Goal: Task Accomplishment & Management: Manage account settings

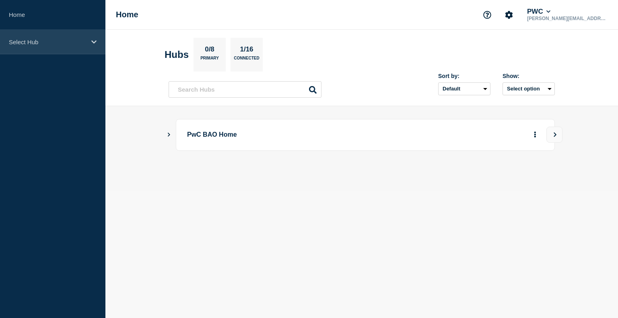
click at [90, 42] on div "Select Hub" at bounding box center [52, 42] width 105 height 25
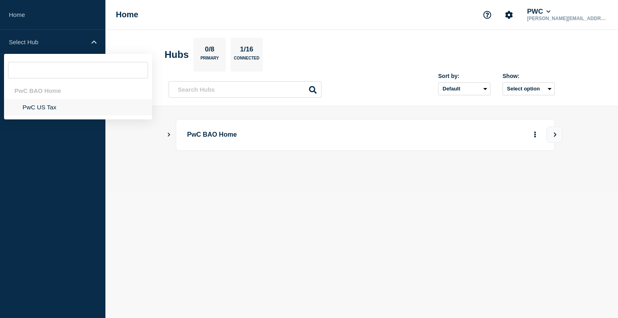
click at [45, 107] on li "PwC US Tax" at bounding box center [78, 107] width 148 height 16
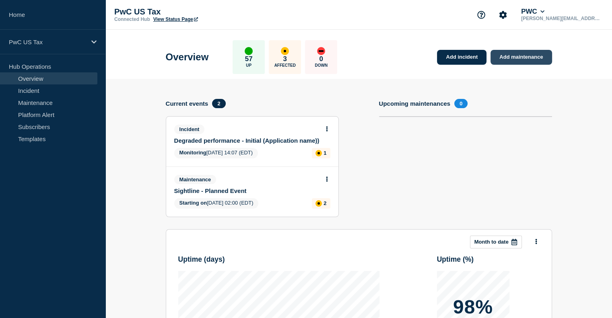
click at [541, 54] on link "Add maintenance" at bounding box center [520, 57] width 61 height 15
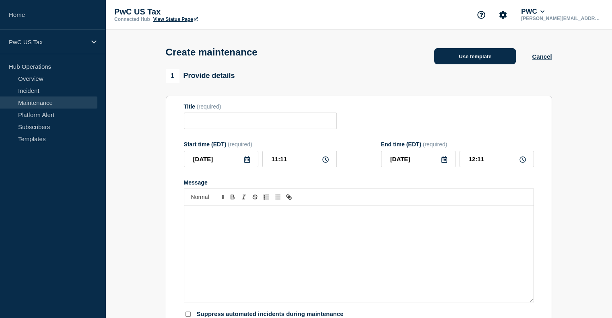
click at [466, 59] on button "Use template" at bounding box center [475, 56] width 82 height 16
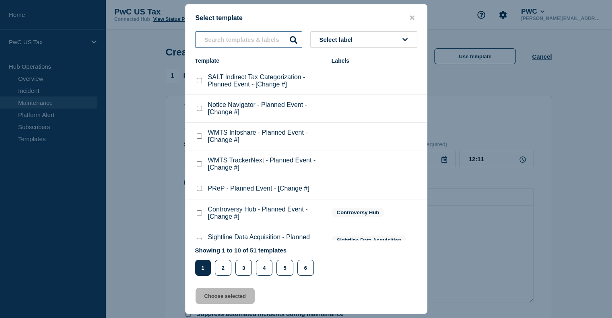
click at [238, 40] on input "text" at bounding box center [248, 39] width 107 height 16
type input "tax docs"
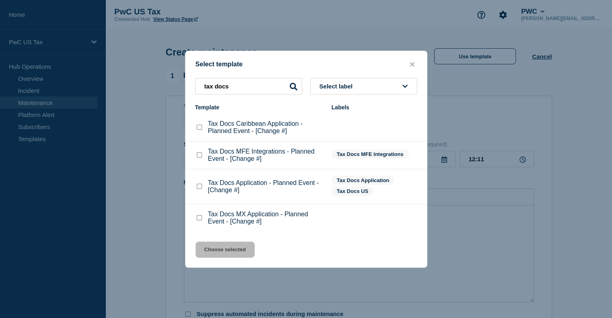
click at [199, 189] on checkbox"] "Tax Docs Application - Planned Event - [Change #] checkbox" at bounding box center [199, 186] width 5 height 5
checkbox checkbox"] "true"
click at [219, 249] on button "Choose selected" at bounding box center [225, 250] width 59 height 16
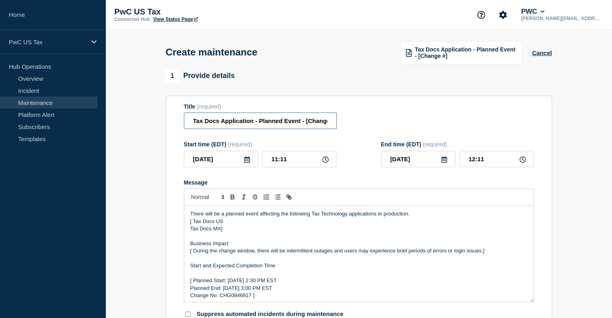
scroll to position [0, 10]
drag, startPoint x: 306, startPoint y: 124, endPoint x: 343, endPoint y: 125, distance: 36.6
click at [343, 125] on div "Title (required) Tax Docs Application - Planned Event - [Change #]" at bounding box center [359, 116] width 350 height 26
paste input "CHG1514516"
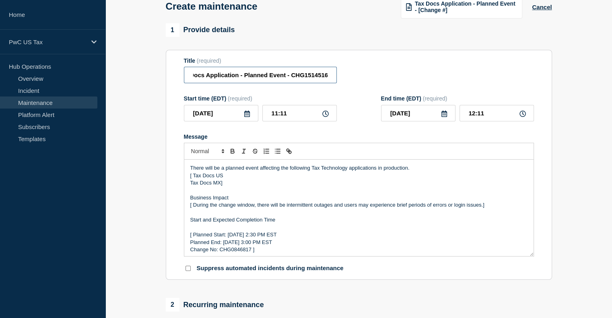
scroll to position [47, 0]
type input "Tax Docs Application - Planned Event - CHG1514516"
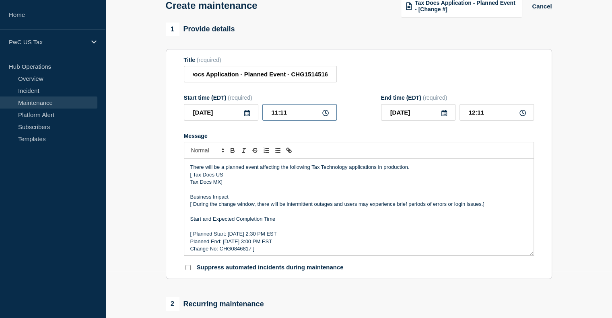
scroll to position [0, 0]
click at [276, 115] on input "11:11" at bounding box center [299, 112] width 74 height 16
click at [292, 115] on input "11:11" at bounding box center [299, 112] width 74 height 16
type input "11:00"
type input "12:00"
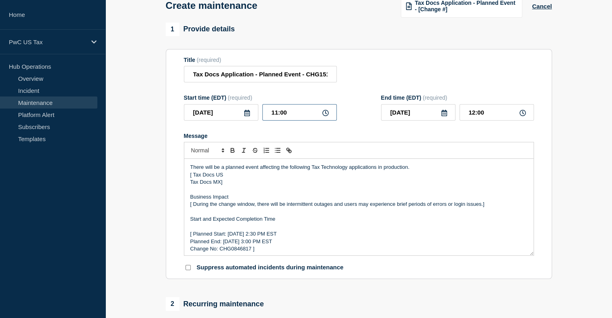
click at [307, 119] on input "11:00" at bounding box center [299, 112] width 74 height 16
click at [311, 183] on p "Tax Docs MX]" at bounding box center [358, 182] width 337 height 7
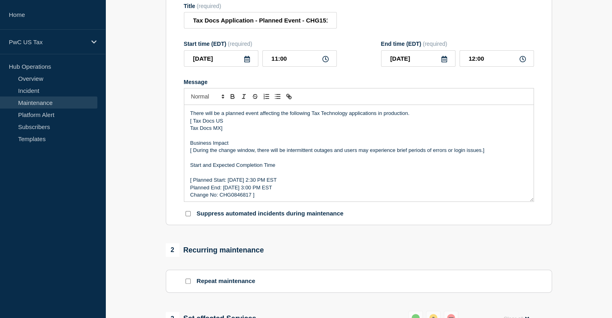
scroll to position [102, 0]
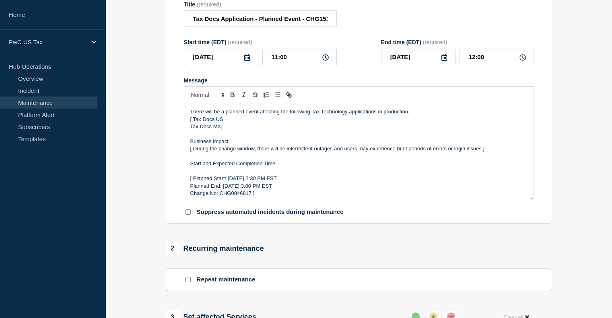
click at [236, 128] on p "Tax Docs MX]" at bounding box center [358, 126] width 337 height 7
click at [194, 121] on p "[ Tax Docs US" at bounding box center [358, 119] width 337 height 7
click at [193, 152] on p "[ During the change window, there will be intermittent outages and users may ex…" at bounding box center [358, 148] width 337 height 7
click at [487, 149] on p "During the change window, there will be intermittent outages and users may expe…" at bounding box center [358, 148] width 337 height 7
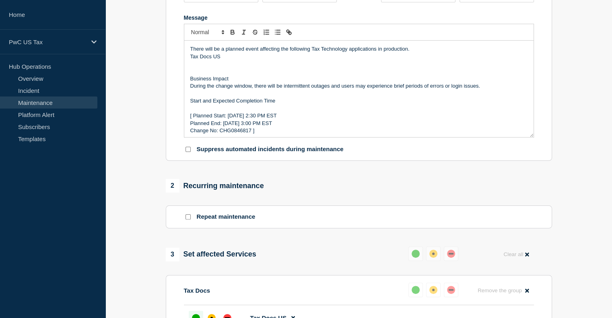
scroll to position [167, 0]
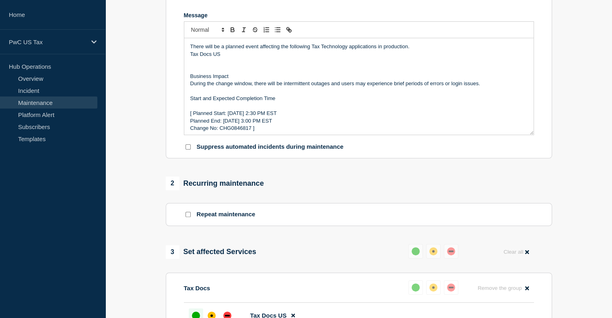
click at [231, 130] on p "Change No: CHG0846817 ]" at bounding box center [358, 128] width 337 height 7
click at [232, 114] on p "[ Planned Start: [DATE] 2:30 PM EST" at bounding box center [358, 113] width 337 height 7
click at [235, 125] on p "Planned End: [DATE] 3:00 PM EST" at bounding box center [358, 120] width 337 height 7
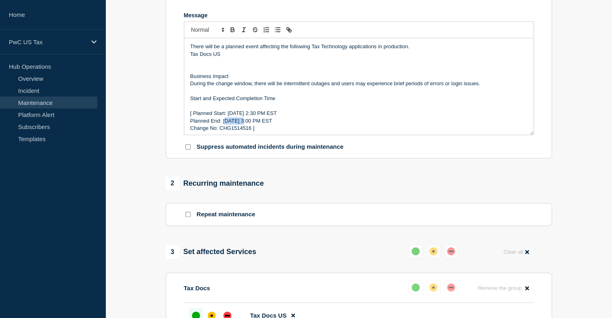
click at [235, 125] on p "Planned End: [DATE] 3:00 PM EST" at bounding box center [358, 120] width 337 height 7
click at [235, 113] on p "[ Planned Start: [DATE] 2:30 PM EST" at bounding box center [358, 113] width 337 height 7
click at [233, 117] on p "[ Planned Start: [DATE] 2:30 PM EST" at bounding box center [358, 113] width 337 height 7
copy p "[DATE]"
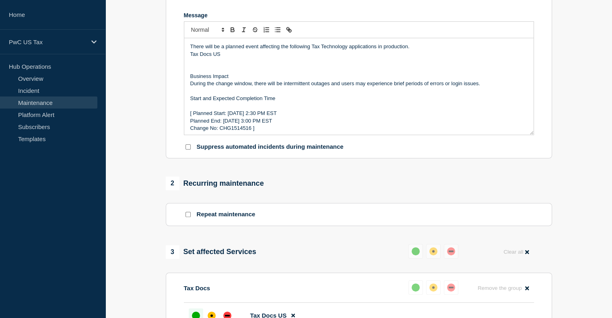
click at [230, 125] on p "Planned End: [DATE] 3:00 PM EST" at bounding box center [358, 120] width 337 height 7
click at [193, 116] on p "[ Planned Start: [DATE] 2:30 PM EST" at bounding box center [358, 113] width 337 height 7
click at [262, 132] on p "Change No: CHG1514516 ]" at bounding box center [358, 128] width 337 height 7
click at [280, 116] on p "Planned Start: [DATE] 2:30 PM EST" at bounding box center [358, 113] width 337 height 7
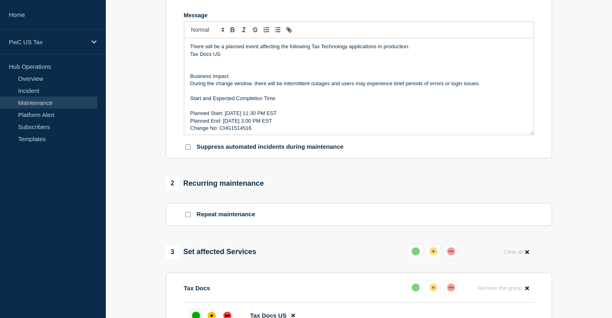
click at [286, 117] on p "Planned Start: [DATE] 11:30 PM EST" at bounding box center [358, 113] width 337 height 7
click at [294, 117] on p "Planned Start: [DATE] 11:00 PM EST" at bounding box center [358, 113] width 337 height 7
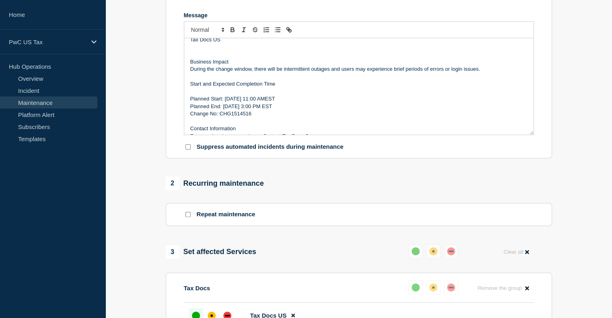
scroll to position [23, 0]
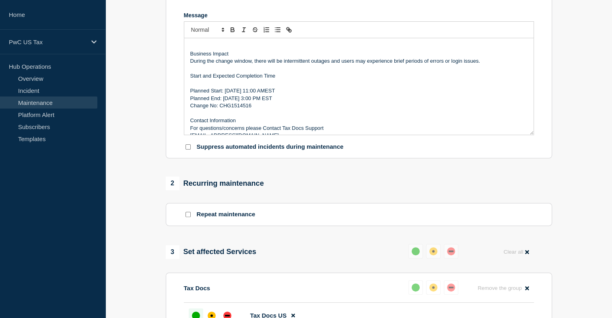
click at [280, 101] on p "Planned End: [DATE] 3:00 PM EST" at bounding box center [358, 98] width 337 height 7
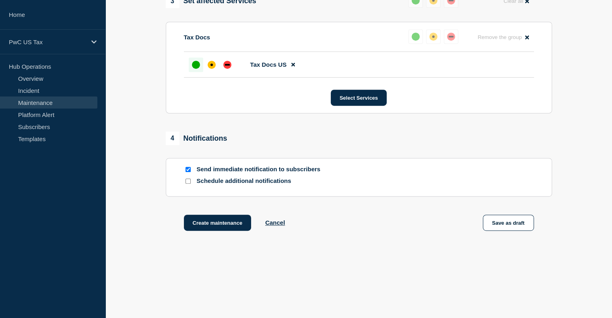
scroll to position [428, 0]
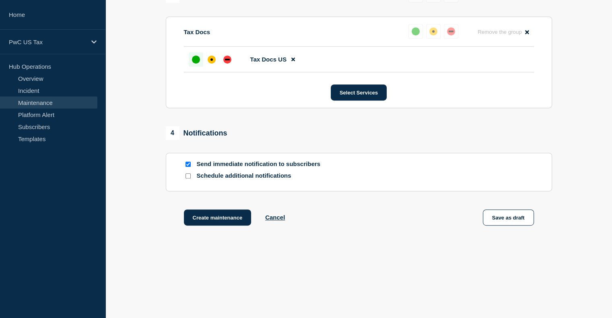
click at [184, 167] on div at bounding box center [188, 165] width 8 height 8
click at [187, 167] on input "Send immediate notification to subscribers" at bounding box center [187, 164] width 5 height 5
checkbox input "false"
click at [210, 218] on button "Create maintenance" at bounding box center [218, 218] width 68 height 16
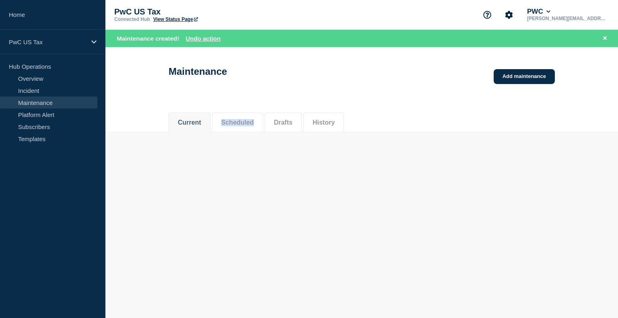
drag, startPoint x: 210, startPoint y: 218, endPoint x: 238, endPoint y: 245, distance: 39.0
click at [238, 245] on body "Home PwC US Tax Hub Operations Overview Incident Maintenance Platform Alert Sub…" at bounding box center [309, 159] width 618 height 318
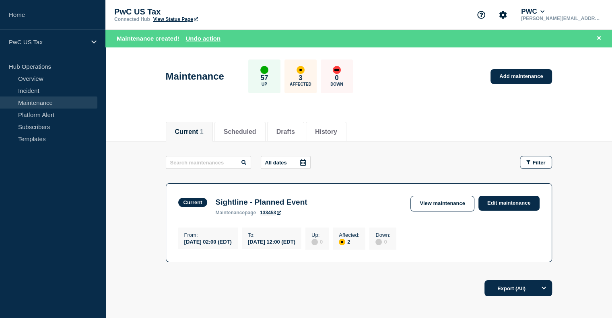
click at [152, 267] on main "All dates Filter Current 2 Affected Sightline - Planned Event From [DATE] 02:00…" at bounding box center [358, 208] width 506 height 133
click at [121, 196] on main "All dates Filter Current 2 Affected Sightline - Planned Event From [DATE] 02:00…" at bounding box center [358, 208] width 506 height 133
click at [512, 78] on link "Add maintenance" at bounding box center [520, 76] width 61 height 15
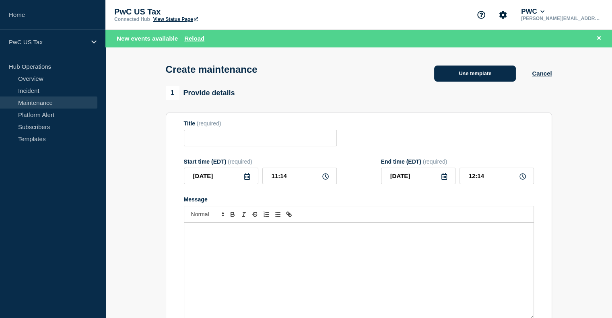
click at [471, 77] on button "Use template" at bounding box center [475, 74] width 82 height 16
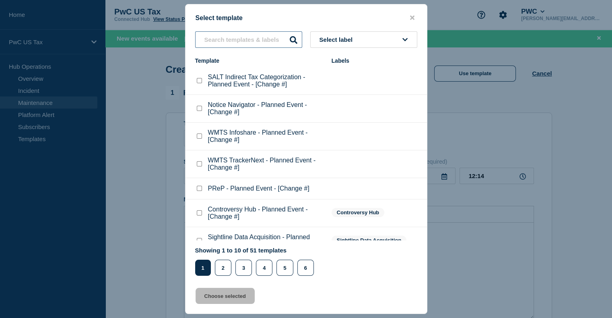
click at [212, 43] on input "text" at bounding box center [248, 39] width 107 height 16
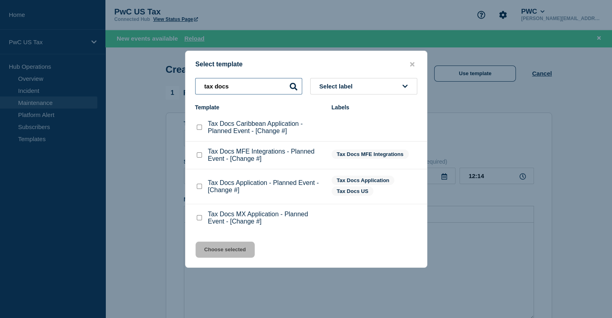
type input "tax docs"
click at [199, 220] on checkbox"] "Tax Docs MX Application - Planned Event - [Change #] checkbox" at bounding box center [199, 217] width 5 height 5
checkbox checkbox"] "true"
click at [225, 252] on button "Choose selected" at bounding box center [225, 250] width 59 height 16
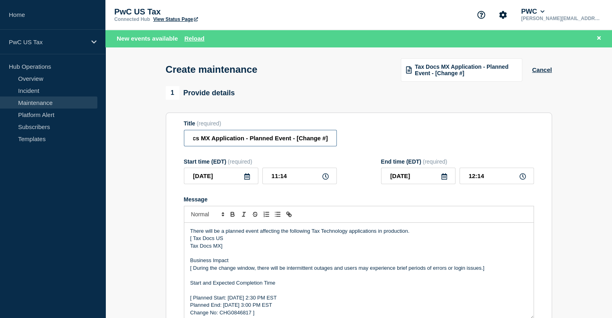
drag, startPoint x: 316, startPoint y: 140, endPoint x: 371, endPoint y: 142, distance: 54.7
click at [371, 142] on div "Title (required) Tax Docs MX Application - Planned Event - [Change #]" at bounding box center [359, 133] width 350 height 26
paste input "CHG1514577"
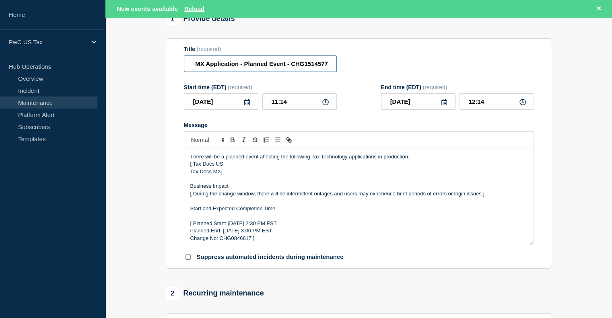
scroll to position [89, 0]
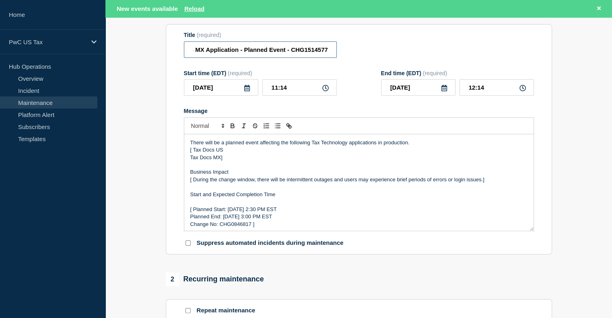
type input "Tax Docs MX Application - Planned Event - CHG1514577"
click at [232, 228] on p "Change No: CHG0846817 ]" at bounding box center [358, 224] width 337 height 7
paste div "Message"
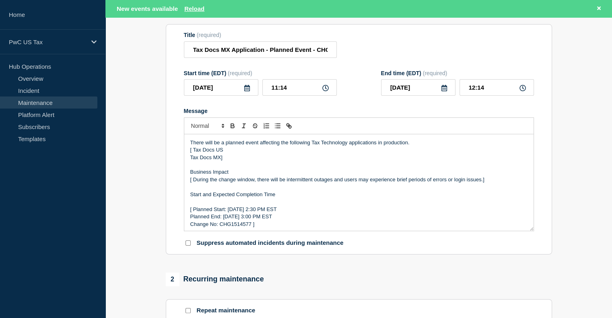
click at [270, 226] on p "Change No: CHG1514577 ]" at bounding box center [358, 224] width 337 height 7
click at [192, 183] on p "[ During the change window, there will be intermittent outages and users may ex…" at bounding box center [358, 179] width 337 height 7
drag, startPoint x: 227, startPoint y: 153, endPoint x: 175, endPoint y: 152, distance: 51.5
click at [175, 152] on section "Title (required) Tax Docs MX Application - Planned Event - CHG1514577 Start tim…" at bounding box center [359, 139] width 386 height 231
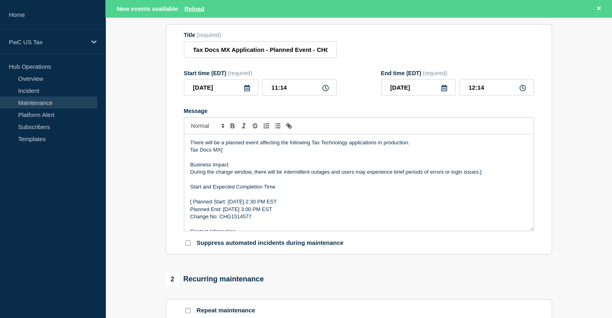
click at [232, 152] on p "Tax Docs MX]" at bounding box center [358, 149] width 337 height 7
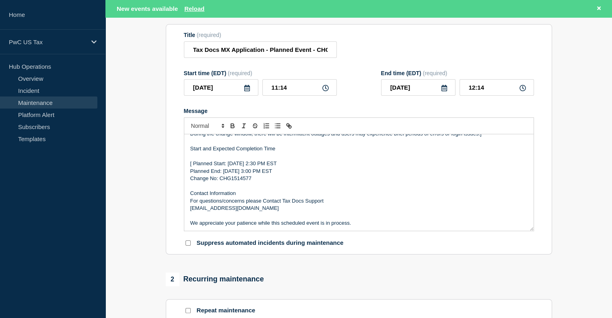
scroll to position [39, 0]
click at [193, 167] on p "[ Planned Start: [DATE] 2:30 PM EST" at bounding box center [358, 162] width 337 height 7
click at [241, 180] on p "Change No: CHG1514577" at bounding box center [358, 177] width 337 height 7
click at [301, 92] on input "11:14" at bounding box center [299, 87] width 74 height 16
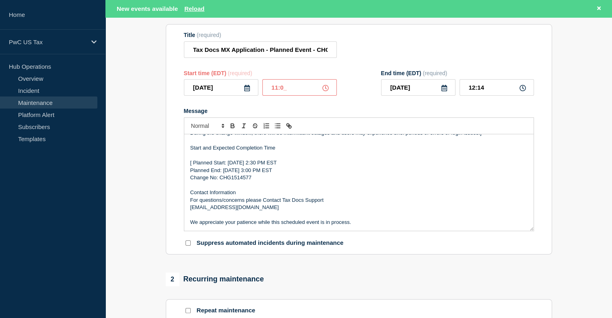
type input "11:00"
type input "12:00"
click at [193, 167] on p "[ Planned Start: [DATE] 2:30 PM EST" at bounding box center [358, 162] width 337 height 7
click at [278, 167] on p "Planned Start: [DATE] 2:30 PM EST" at bounding box center [358, 162] width 337 height 7
click at [286, 166] on p "Planned Start: [DATE] 11:30 PM EST" at bounding box center [358, 162] width 337 height 7
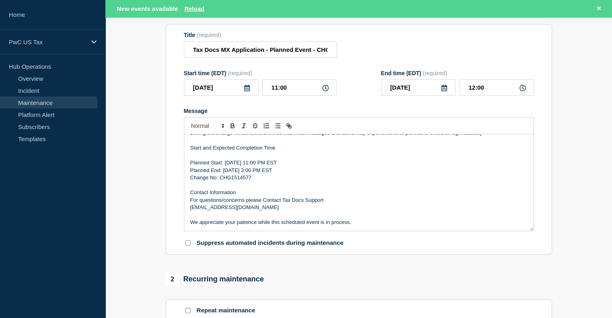
click at [293, 165] on p "Planned Start: [DATE] 11:00 PM EST" at bounding box center [358, 162] width 337 height 7
click at [278, 174] on p "Planned End: [DATE] 3:00 PM EST" at bounding box center [358, 170] width 337 height 7
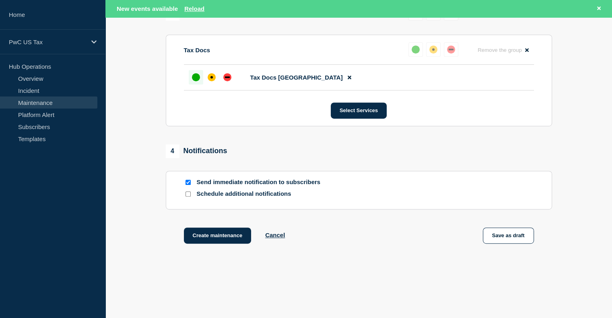
scroll to position [425, 0]
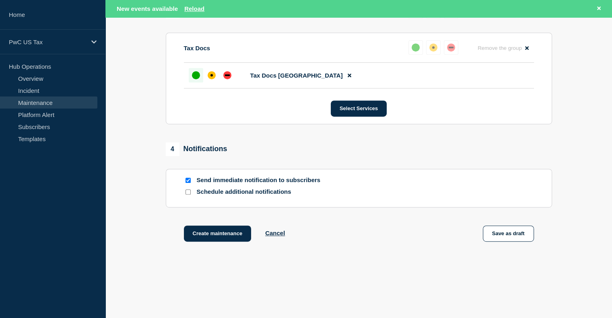
click at [186, 183] on input "Send immediate notification to subscribers" at bounding box center [187, 180] width 5 height 5
checkbox input "false"
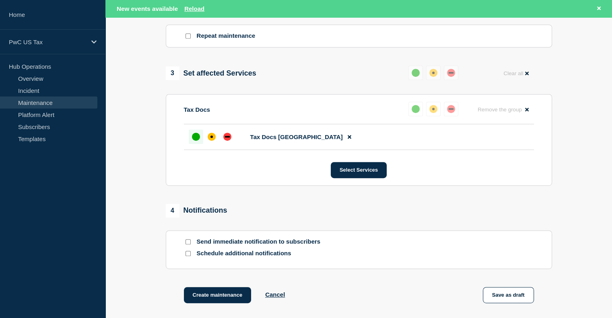
scroll to position [445, 0]
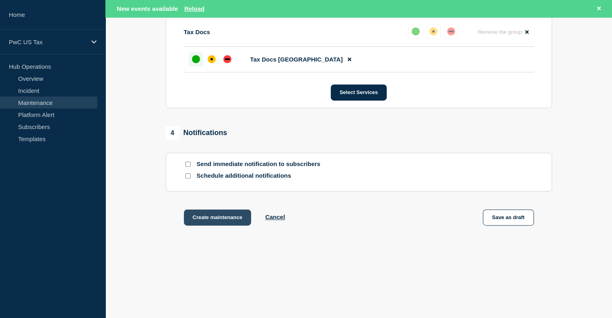
click at [220, 212] on button "Create maintenance" at bounding box center [218, 218] width 68 height 16
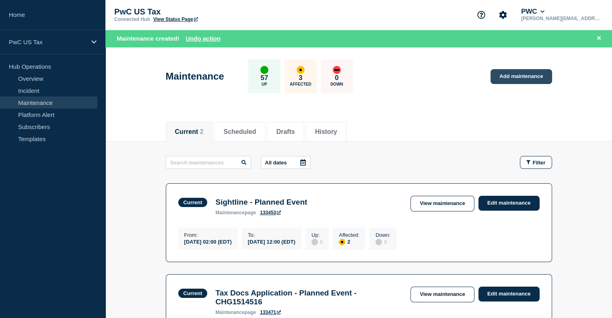
click at [523, 77] on link "Add maintenance" at bounding box center [520, 76] width 61 height 15
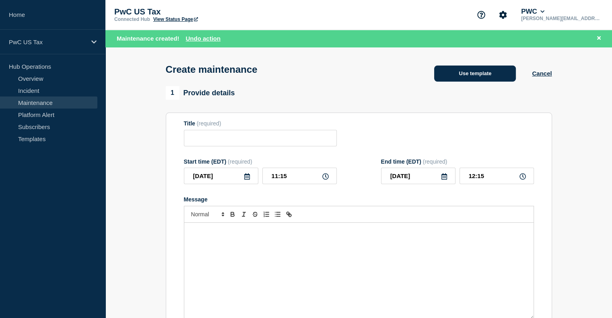
click at [458, 75] on button "Use template" at bounding box center [475, 74] width 82 height 16
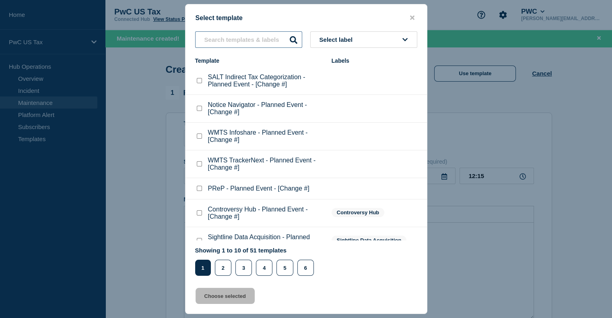
click at [225, 43] on input "text" at bounding box center [248, 39] width 107 height 16
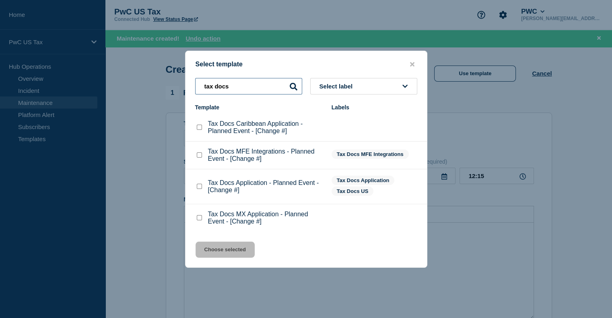
type input "tax docs"
click at [200, 130] on checkbox"] "Tax Docs Caribbean Application - Planned Event - [Change #] checkbox" at bounding box center [199, 127] width 5 height 5
checkbox checkbox"] "true"
click at [232, 251] on button "Choose selected" at bounding box center [225, 250] width 59 height 16
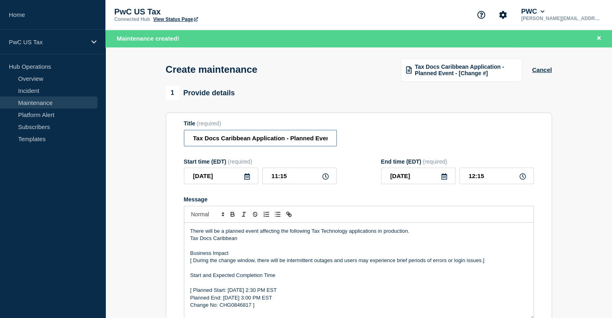
click at [318, 141] on input "Tax Docs Caribbean Application - Planned Event - [Change #]" at bounding box center [260, 138] width 153 height 16
drag, startPoint x: 296, startPoint y: 143, endPoint x: 329, endPoint y: 140, distance: 33.5
click at [329, 140] on input "Tax Docs Caribbean Application - Planned Event - [Change #]" at bounding box center [260, 138] width 153 height 16
paste input "CHG1514870"
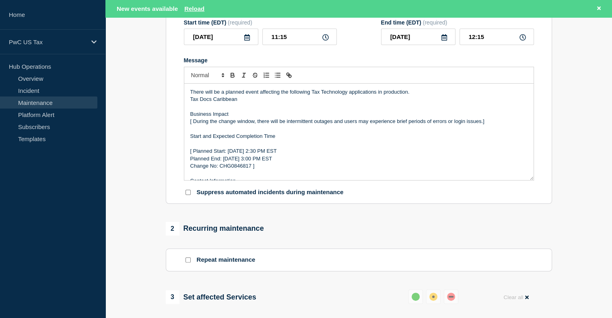
scroll to position [140, 0]
type input "Tax Docs Caribbean Application - Planned Event - CHG1514870"
click at [233, 169] on p "Change No: CHG0846817 ]" at bounding box center [358, 165] width 337 height 7
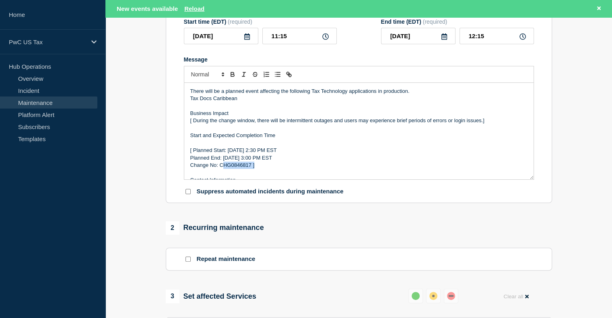
paste div "Message"
click at [240, 154] on p "[ Planned Start: [DATE] 2:30 PM EST" at bounding box center [358, 150] width 337 height 7
click at [282, 153] on p "[ Planned Start: [DATE] 2:30 PM EST" at bounding box center [358, 150] width 337 height 7
click at [132, 300] on section "1 Provide details Title (required) Tax Docs Caribbean Application - Planned Eve…" at bounding box center [358, 246] width 506 height 601
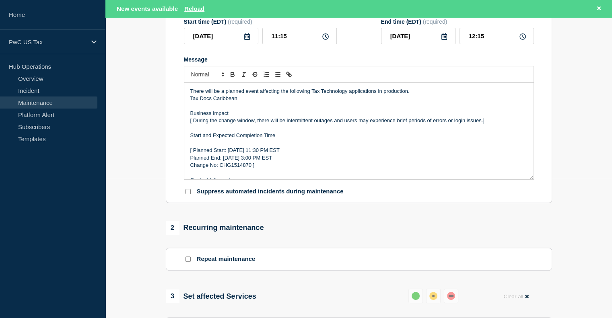
click at [260, 169] on p "Change No: CHG1514870 ]" at bounding box center [358, 165] width 337 height 7
click at [235, 154] on p "[ Planned Start: [DATE] 11:30 PM EST" at bounding box center [358, 150] width 337 height 7
copy p "[DATE]"
click at [227, 162] on p "Planned End: [DATE] 3:00 PM EST" at bounding box center [358, 157] width 337 height 7
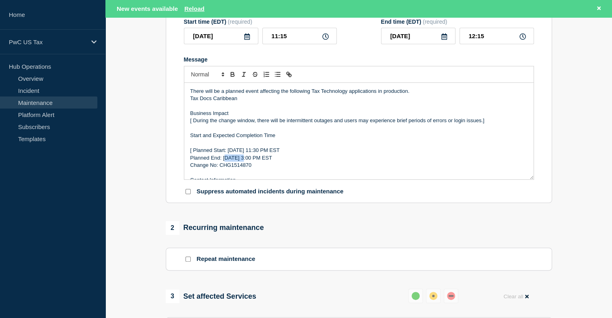
click at [227, 162] on p "Planned End: [DATE] 3:00 PM EST" at bounding box center [358, 157] width 337 height 7
click at [192, 154] on p "[ Planned Start: [DATE] 11:30 PM EST" at bounding box center [358, 150] width 337 height 7
click at [193, 124] on p "[ During the change window, there will be intermittent outages and users may ex…" at bounding box center [358, 120] width 337 height 7
click at [496, 121] on p "During the change window, there will be intermittent outages and users may expe…" at bounding box center [358, 120] width 337 height 7
click at [288, 154] on p "Planned Start: [DATE] 11:30 PM EST" at bounding box center [358, 150] width 337 height 7
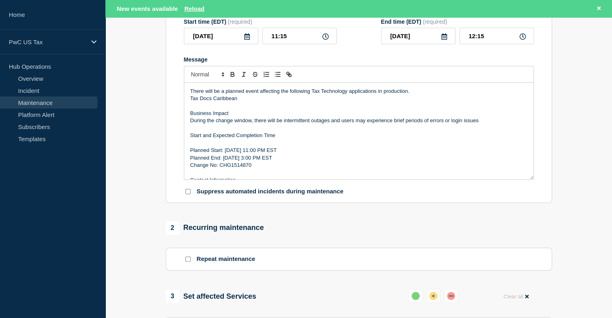
click at [294, 154] on p "Planned Start: [DATE] 11:00 PM EST" at bounding box center [358, 150] width 337 height 7
click at [278, 161] on p "Planned End: [DATE] 3:00 PM EST" at bounding box center [358, 157] width 337 height 7
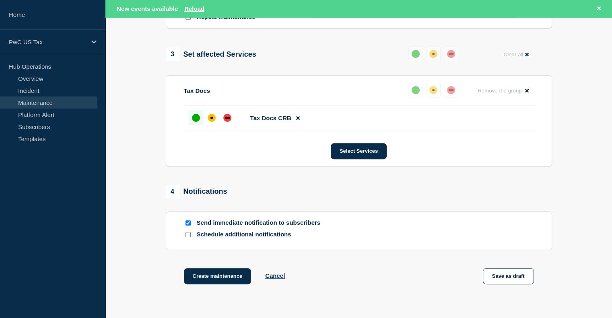
scroll to position [384, 0]
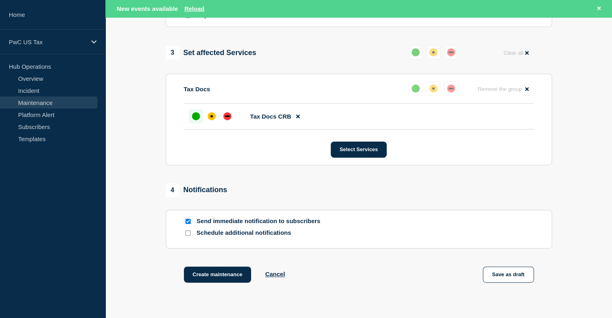
click at [188, 223] on input "Send immediate notification to subscribers" at bounding box center [187, 221] width 5 height 5
checkbox input "false"
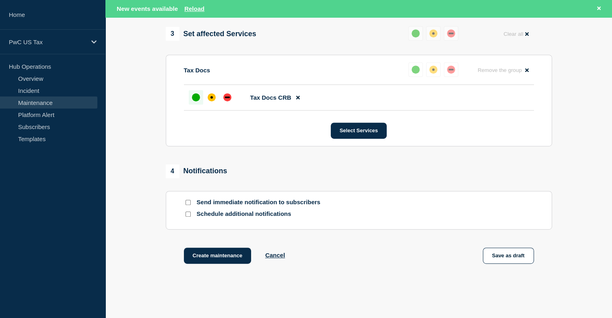
scroll to position [445, 0]
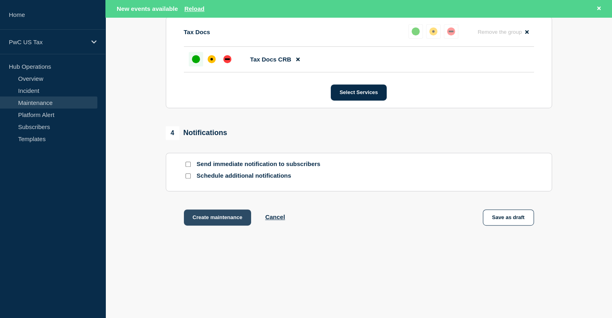
click at [218, 218] on button "Create maintenance" at bounding box center [218, 218] width 68 height 16
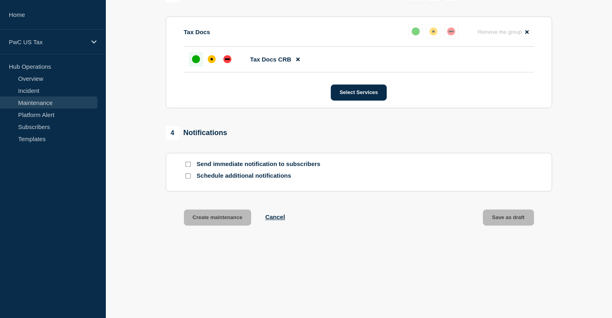
scroll to position [0, 0]
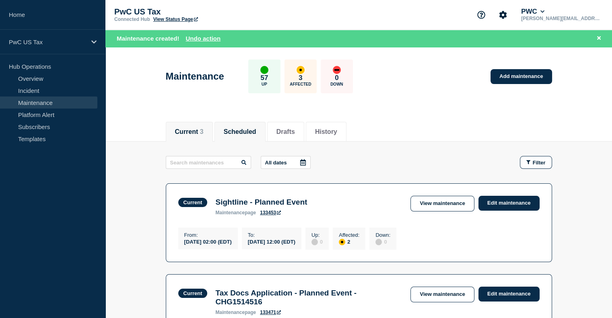
click at [244, 130] on button "Scheduled" at bounding box center [240, 131] width 33 height 7
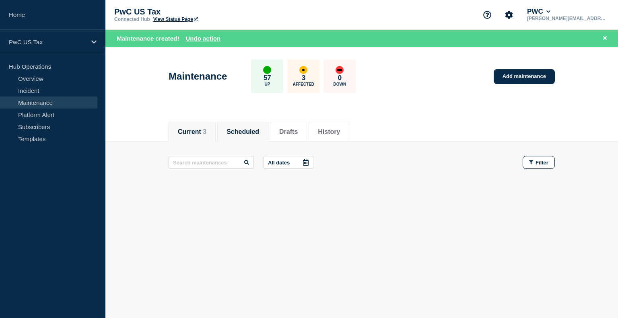
click at [195, 129] on button "Current 3" at bounding box center [192, 131] width 29 height 7
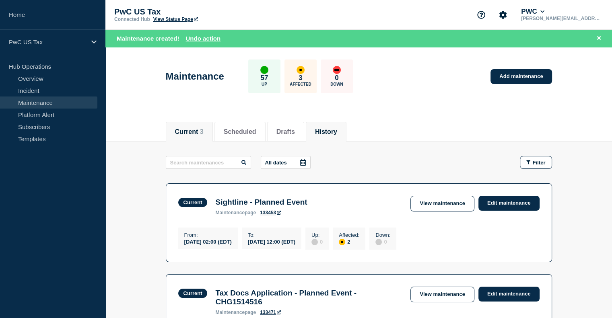
click at [337, 134] on button "History" at bounding box center [326, 131] width 22 height 7
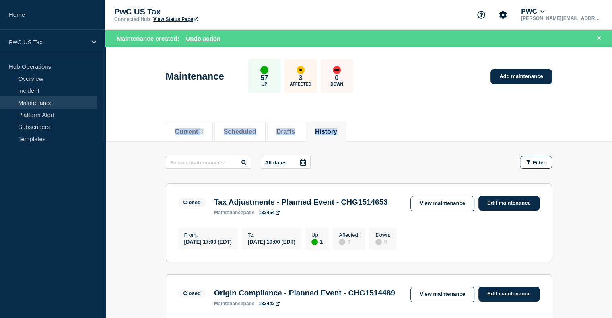
drag, startPoint x: 610, startPoint y: 66, endPoint x: 616, endPoint y: 134, distance: 67.5
click at [612, 134] on html "Home PwC US Tax Hub Operations Overview Incident Maintenance Platform Alert Sub…" at bounding box center [306, 159] width 612 height 318
click at [609, 132] on div "Current 3 Scheduled Drafts History" at bounding box center [358, 128] width 506 height 28
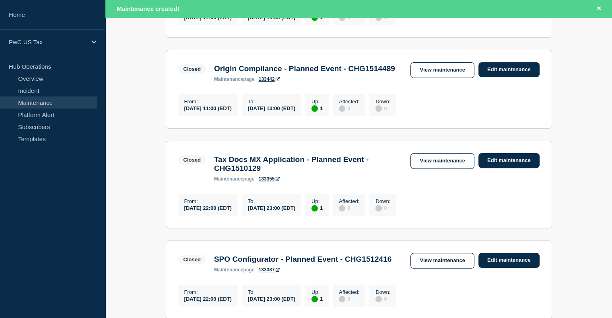
scroll to position [227, 0]
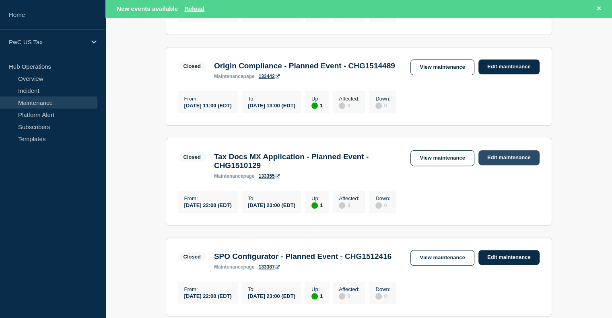
click at [498, 165] on link "Edit maintenance" at bounding box center [508, 157] width 61 height 15
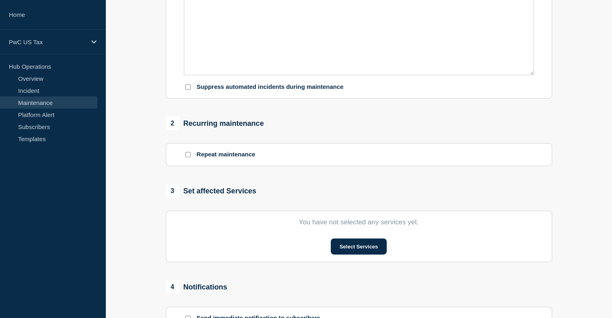
type input "Tax Docs MX Application - Planned Event - CHG1510129"
type input "[DATE]"
type input "22:00"
type input "[DATE]"
type input "23:00"
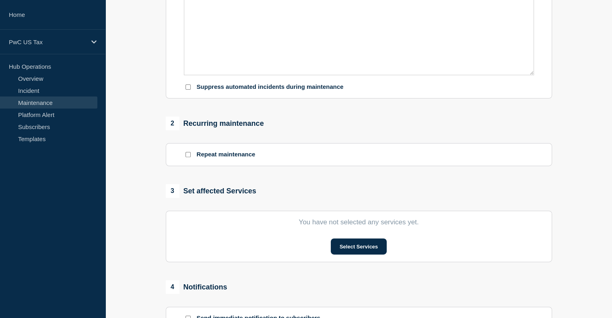
checkbox input "false"
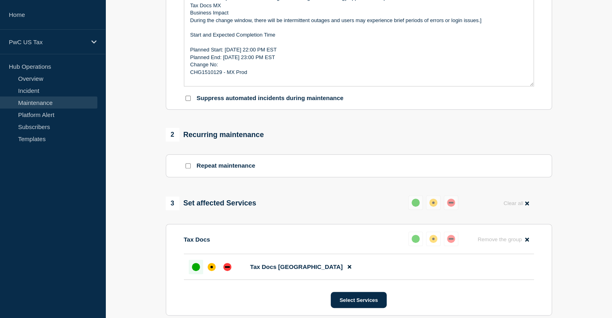
click at [240, 54] on p "Planned Start: [DATE] 22:00 PM EST" at bounding box center [358, 49] width 337 height 7
click at [231, 61] on p "Planned End: [DATE] 23:00 PM EST" at bounding box center [358, 57] width 337 height 7
click at [271, 54] on p "Planned Start: [DATE] 22:00 PM EST" at bounding box center [358, 49] width 337 height 7
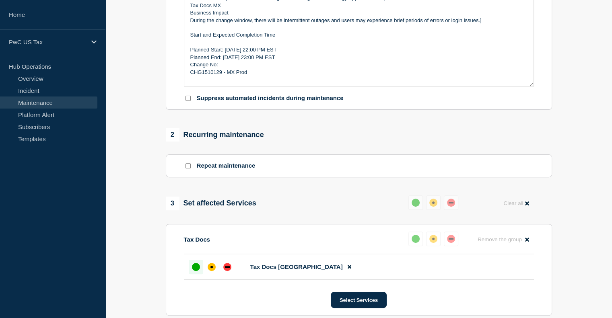
click at [271, 54] on p "Planned Start: [DATE] 22:00 PM EST" at bounding box center [358, 49] width 337 height 7
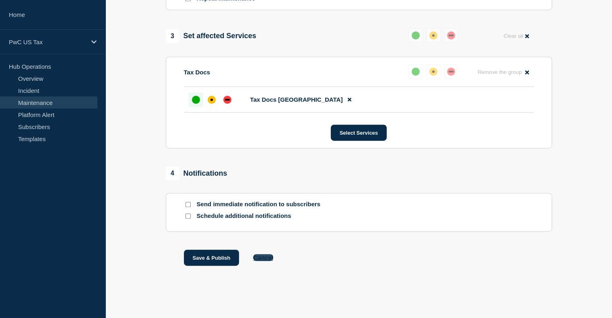
click at [267, 255] on button "Cancel" at bounding box center [263, 257] width 20 height 7
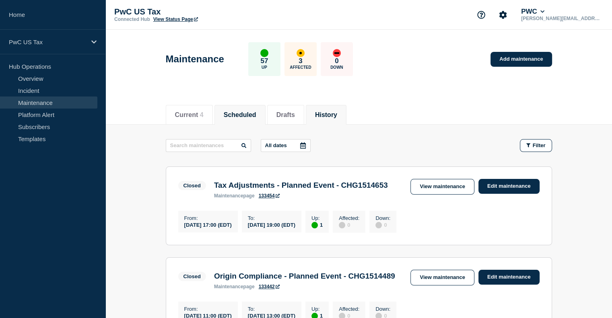
click at [249, 123] on li "Scheduled" at bounding box center [239, 115] width 51 height 20
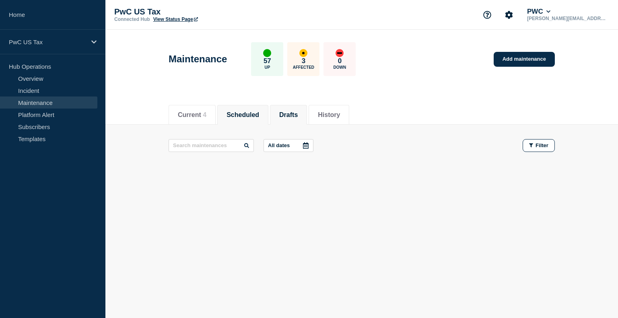
click at [294, 116] on button "Drafts" at bounding box center [288, 114] width 19 height 7
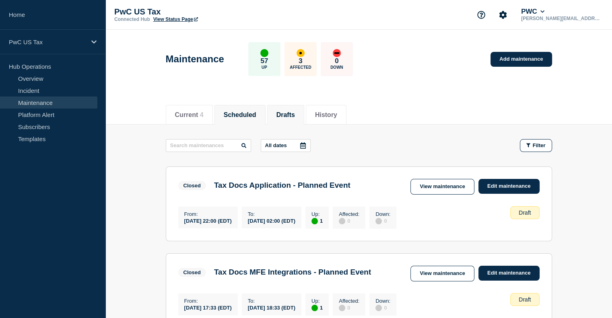
click at [247, 113] on button "Scheduled" at bounding box center [240, 114] width 33 height 7
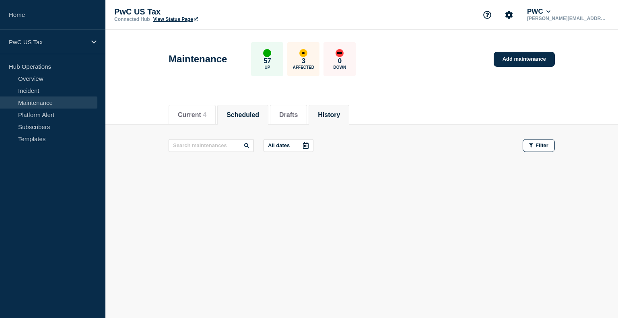
click at [337, 118] on button "History" at bounding box center [329, 114] width 22 height 7
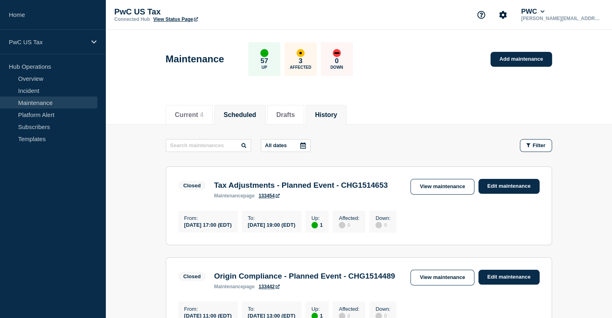
click at [246, 120] on li "Scheduled" at bounding box center [239, 115] width 51 height 20
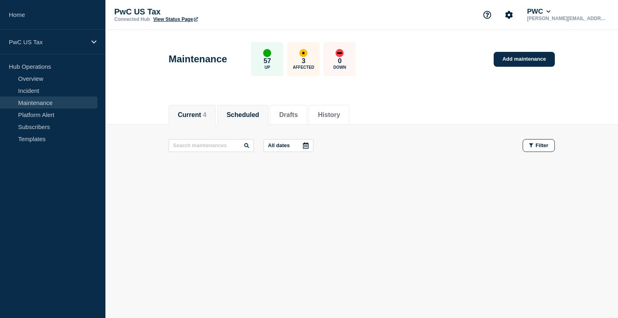
click at [191, 113] on button "Current 4" at bounding box center [192, 114] width 29 height 7
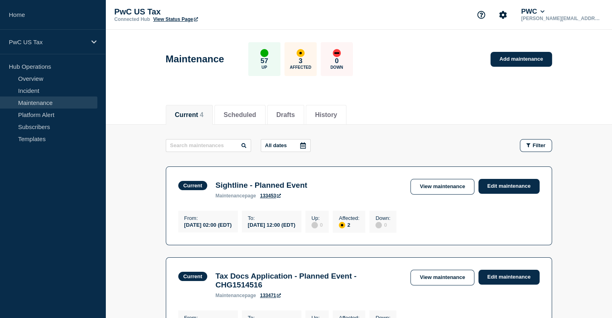
scroll to position [278, 0]
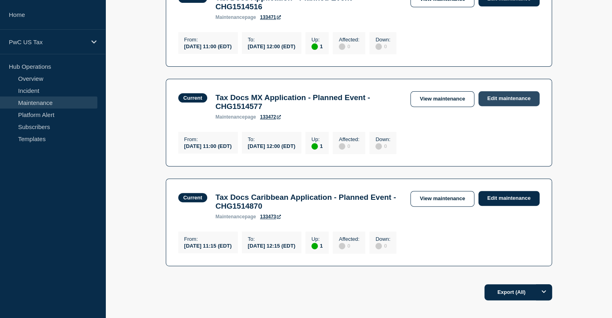
click at [492, 106] on link "Edit maintenance" at bounding box center [508, 98] width 61 height 15
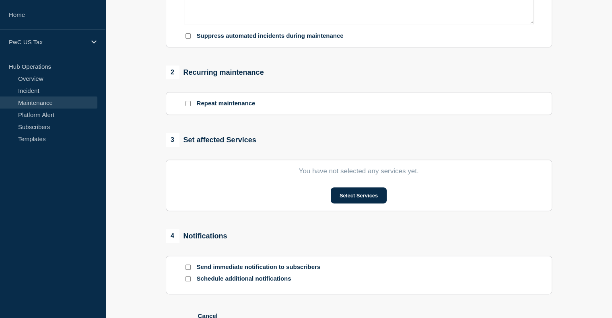
type input "Tax Docs MX Application - Planned Event - CHG1514577"
type input "11:00"
type input "12:00"
checkbox input "false"
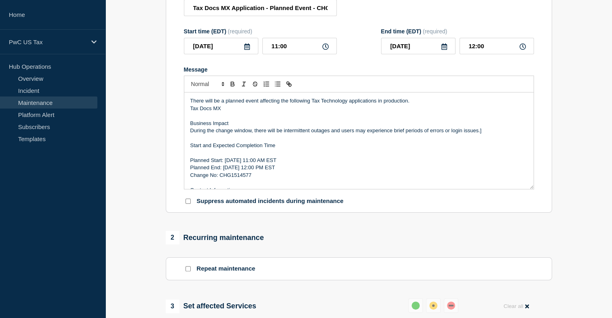
scroll to position [124, 0]
click at [233, 165] on p "Planned Start: Tuesday, August 23th 11:00 AM EST" at bounding box center [358, 160] width 337 height 7
click at [232, 165] on p "Planned Start: Saturday, August 23th 11:00 AM EST" at bounding box center [358, 160] width 337 height 7
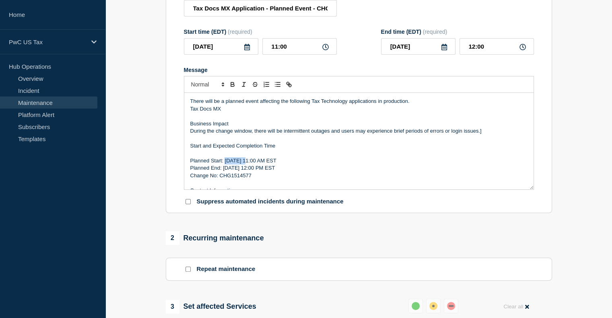
copy p "Saturday"
click at [235, 172] on p "Planned End: Tuesday, August 23th 12:00 PM EST" at bounding box center [358, 168] width 337 height 7
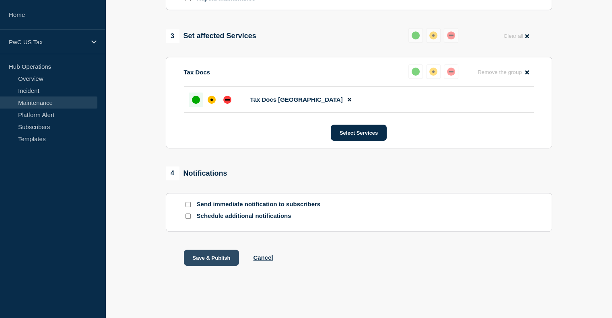
click at [219, 252] on button "Save & Publish" at bounding box center [212, 258] width 56 height 16
